Goal: Information Seeking & Learning: Learn about a topic

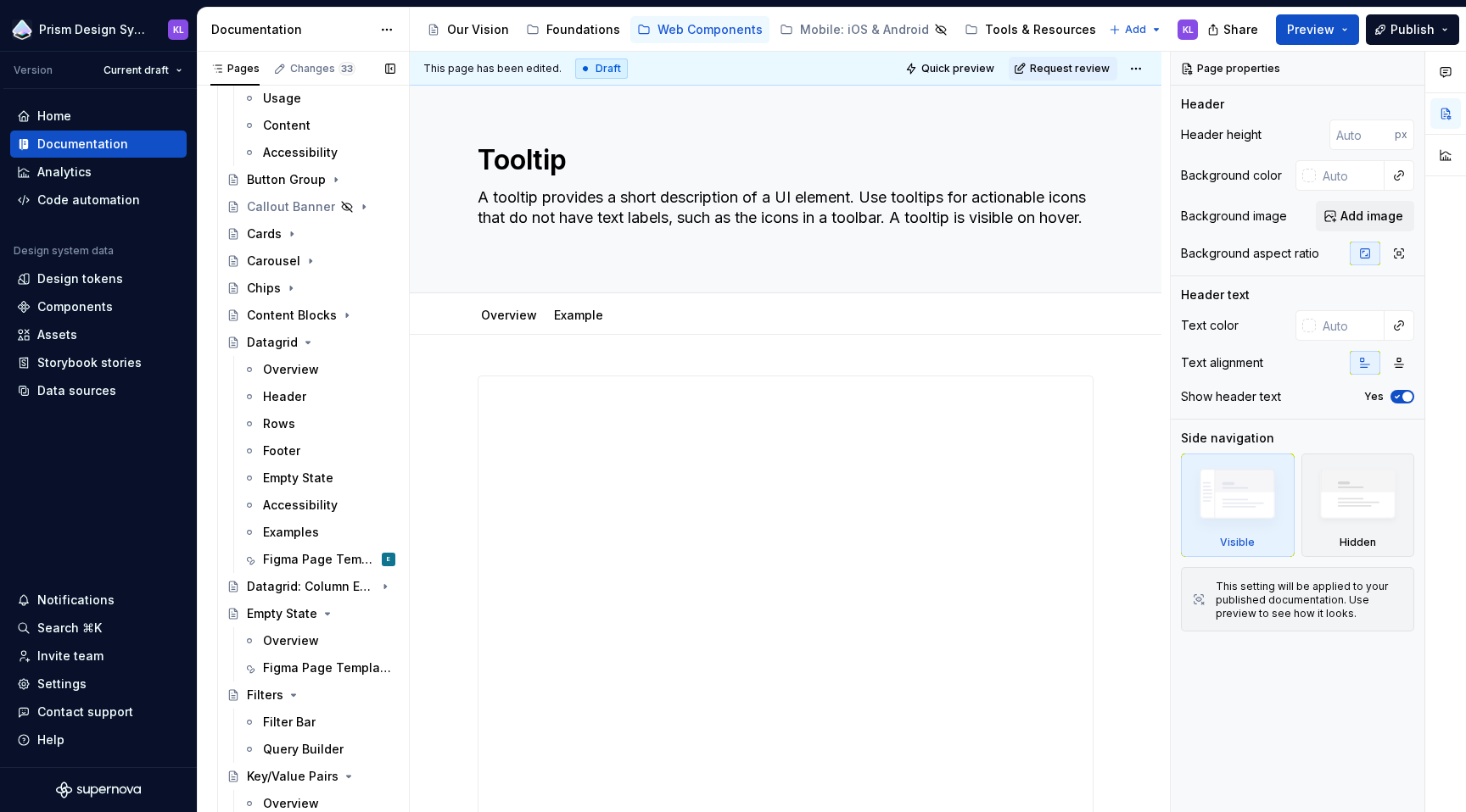
scroll to position [560, 0]
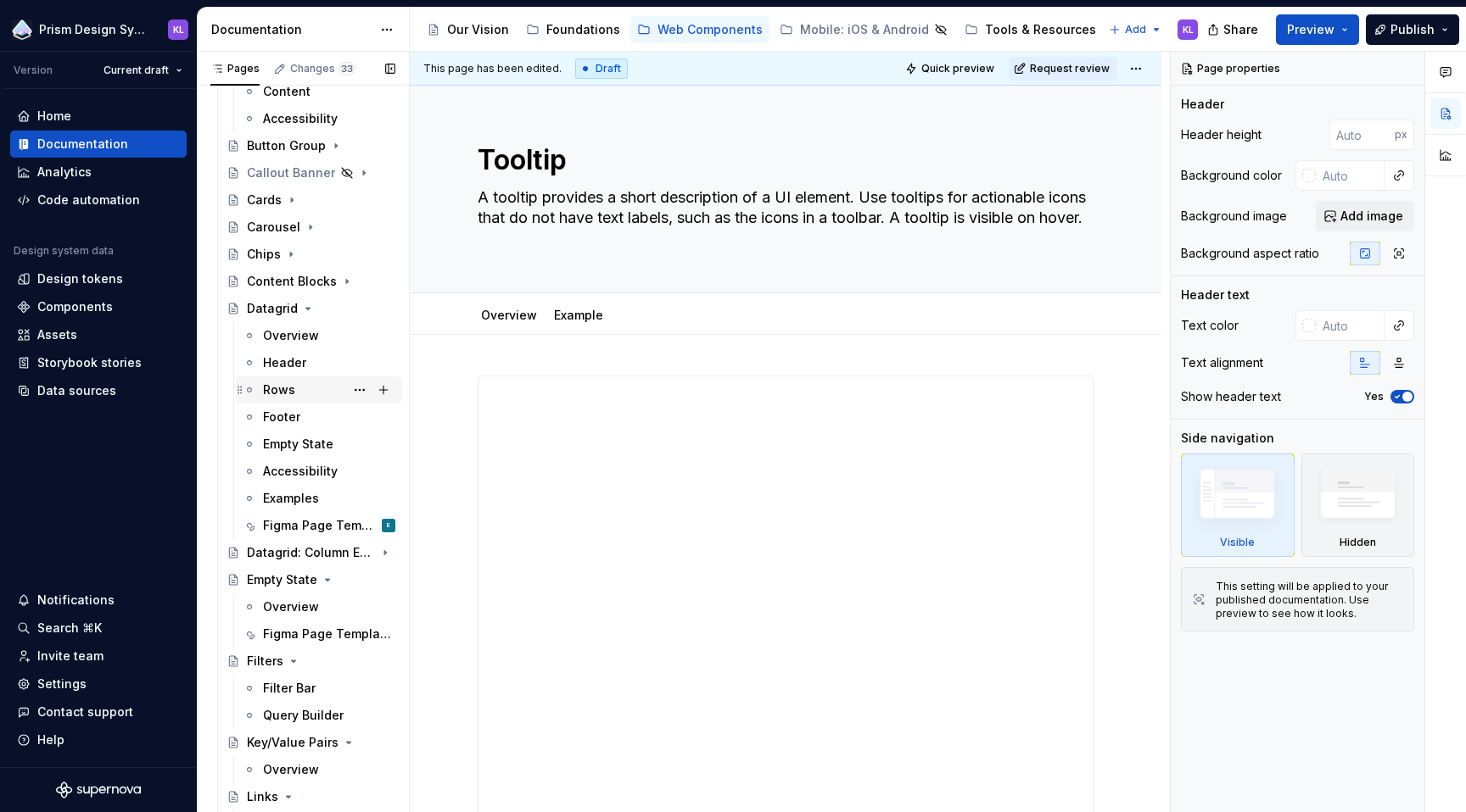
click at [301, 389] on div "Rows" at bounding box center [329, 390] width 132 height 24
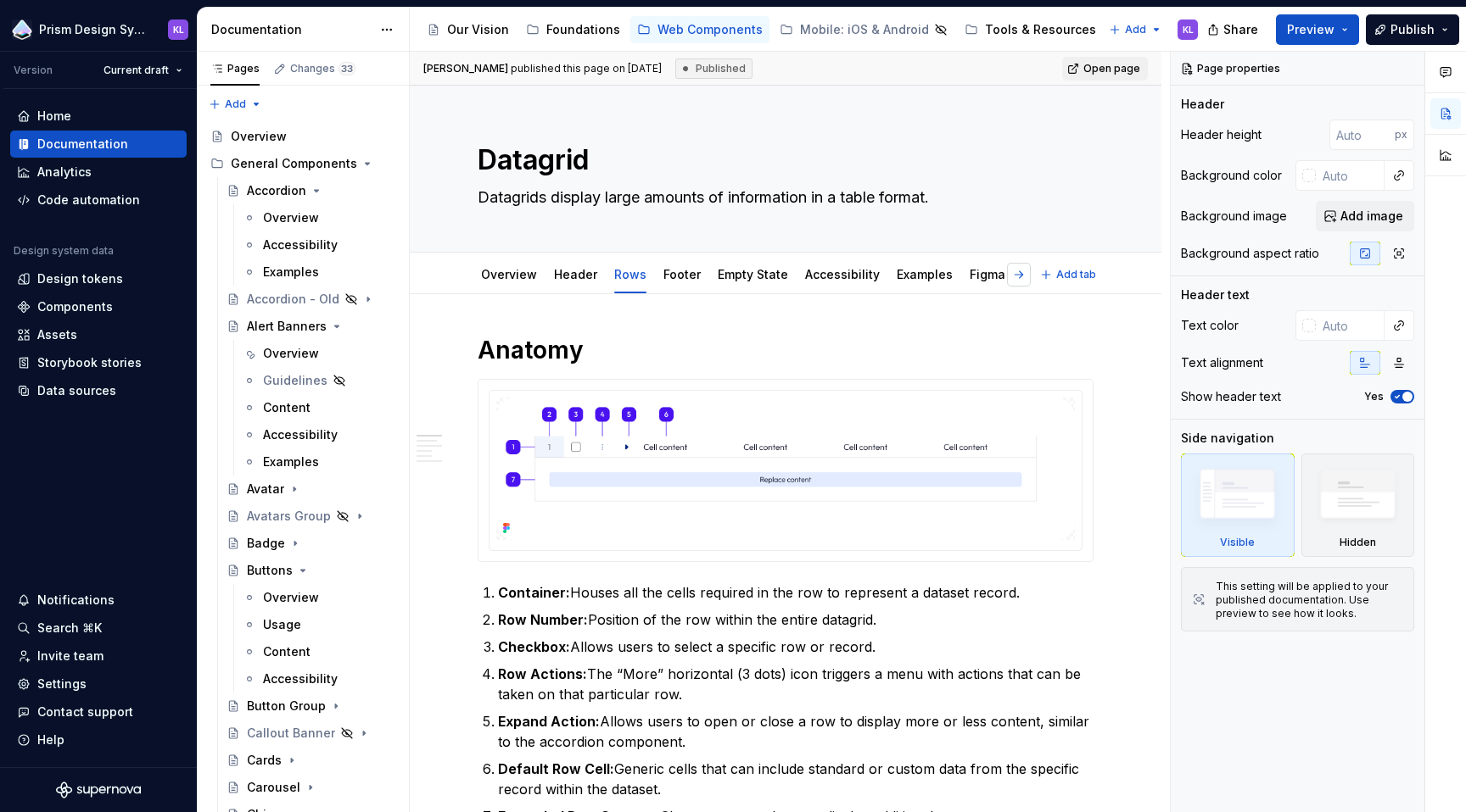
click at [1021, 274] on button "button" at bounding box center [1019, 275] width 24 height 24
click at [483, 275] on button "button" at bounding box center [480, 275] width 24 height 24
click at [523, 274] on link "Overview" at bounding box center [508, 275] width 56 height 15
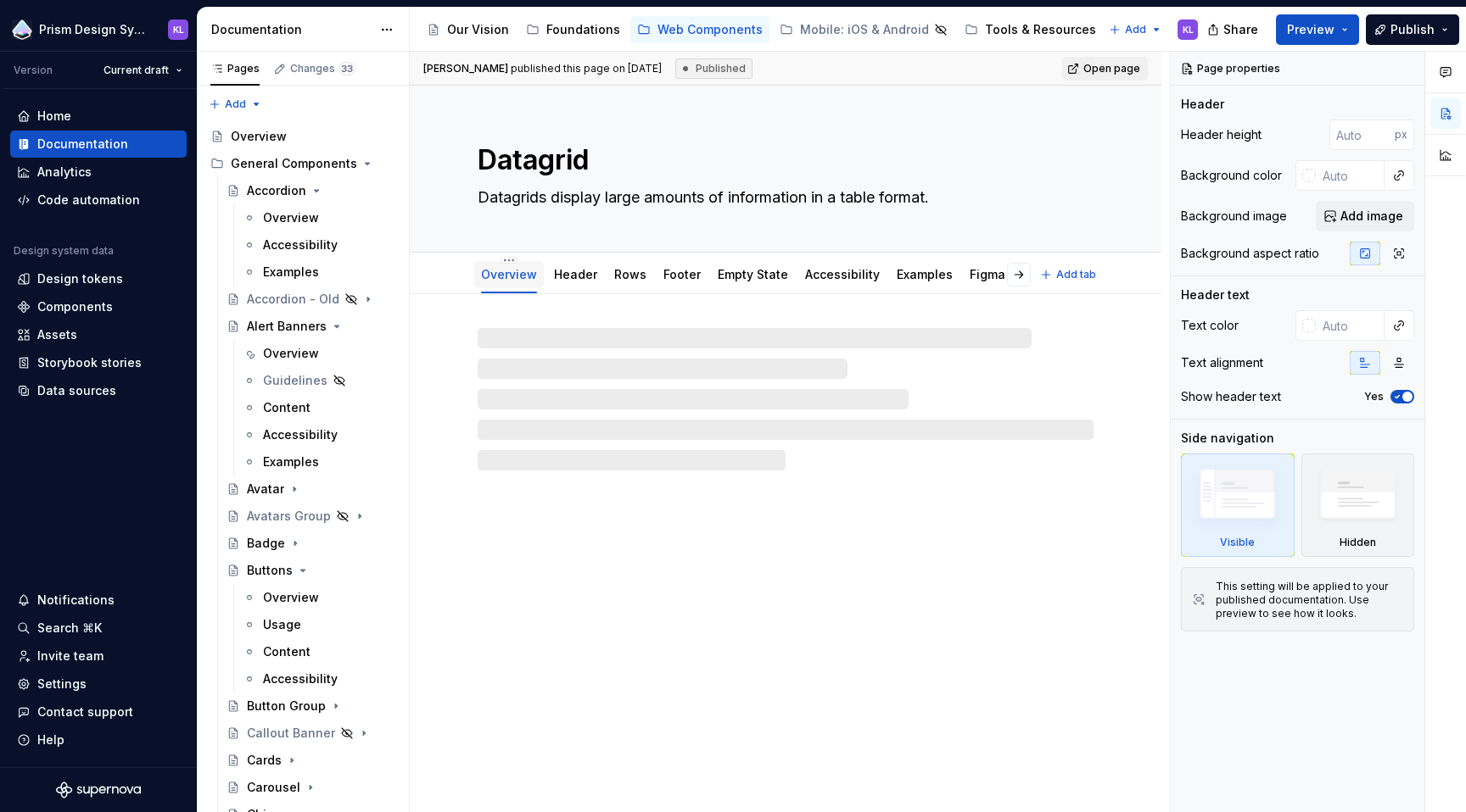
click at [481, 278] on link "Overview" at bounding box center [508, 275] width 56 height 15
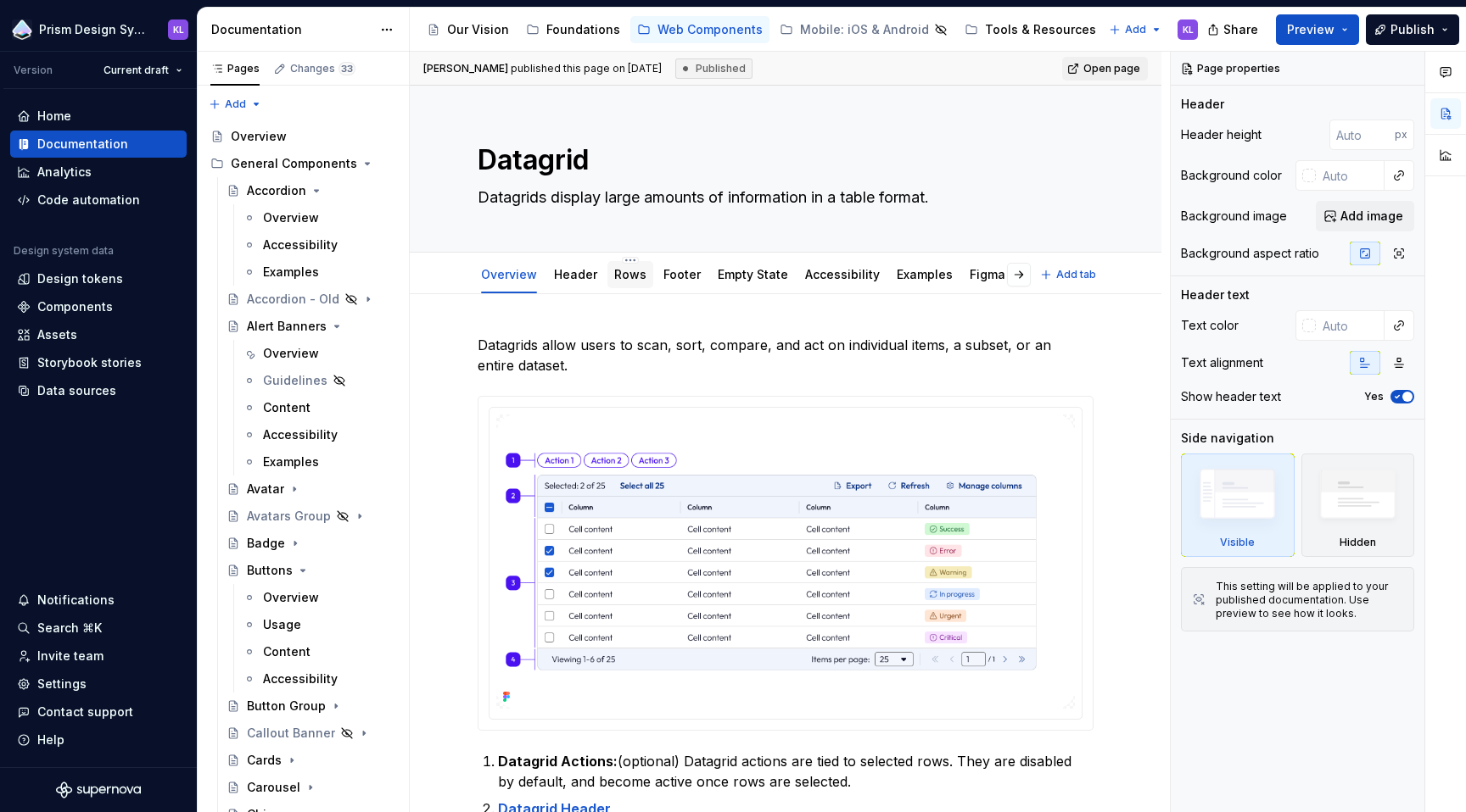
click at [629, 281] on link "Rows" at bounding box center [630, 275] width 32 height 15
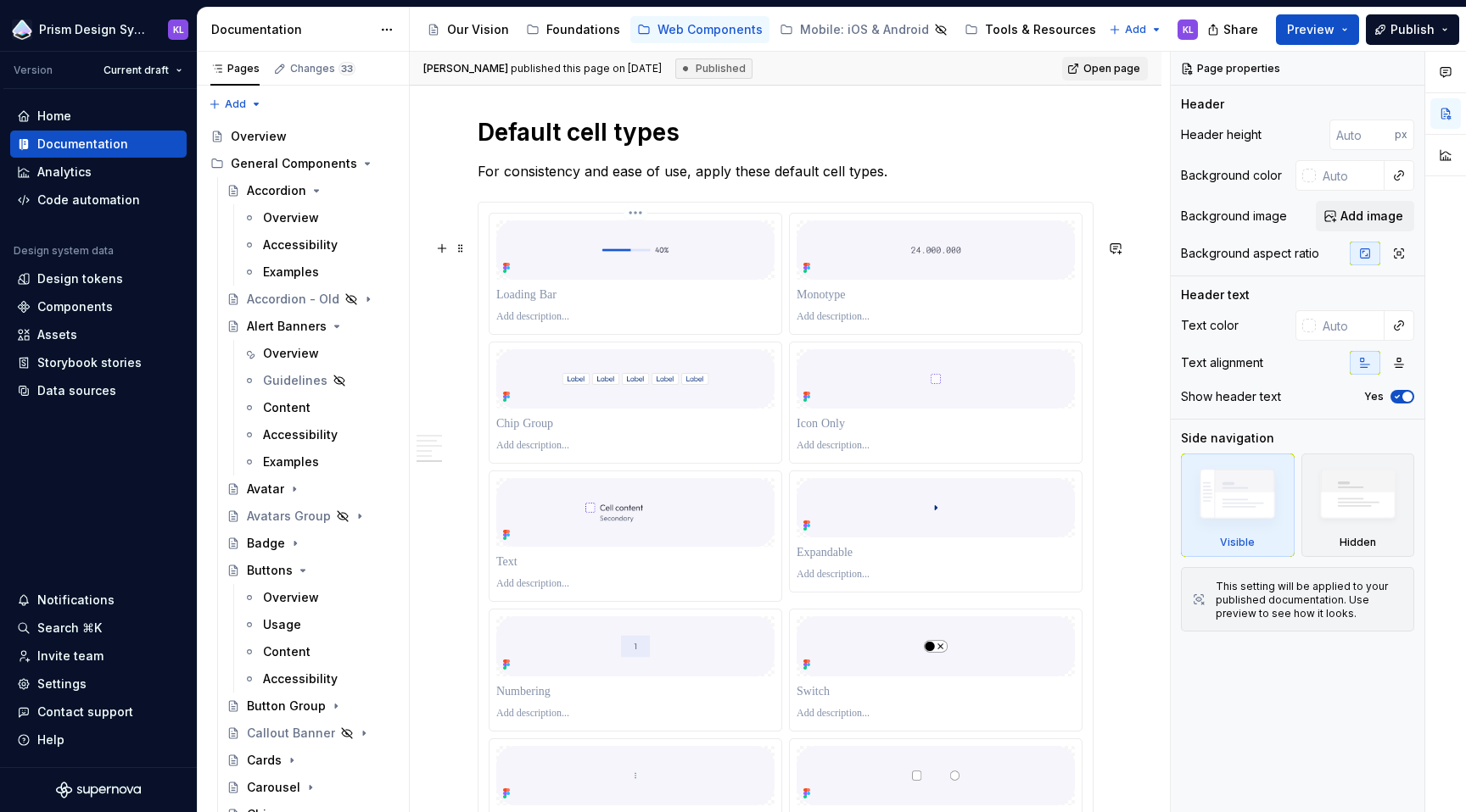
scroll to position [1875, 0]
type textarea "*"
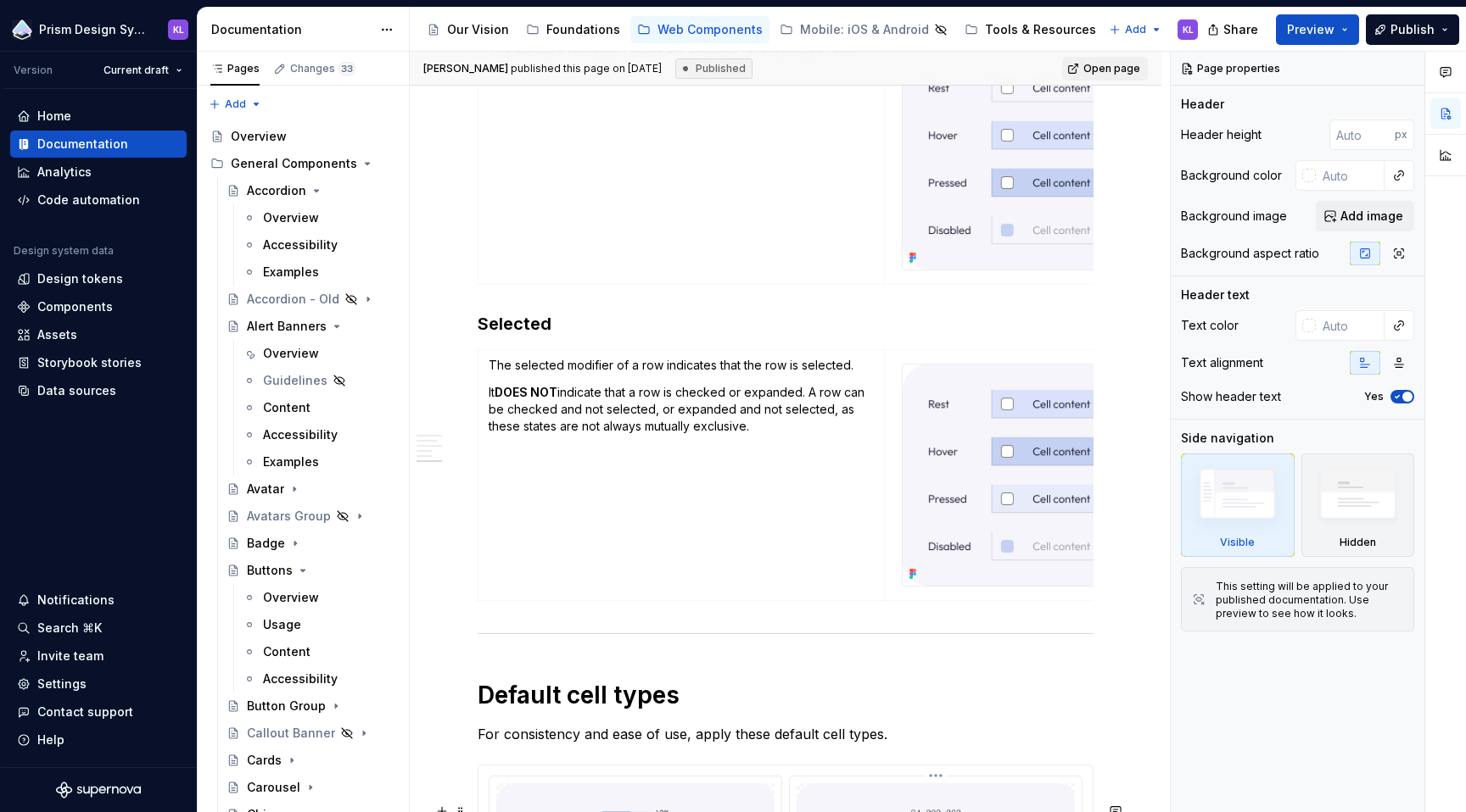
scroll to position [1291, 0]
